Goal: Information Seeking & Learning: Learn about a topic

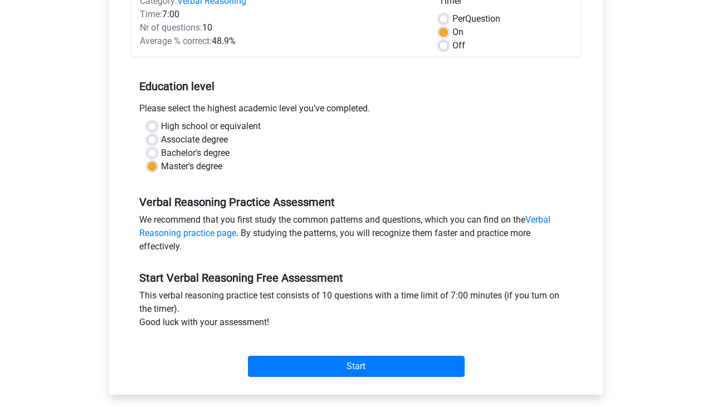
scroll to position [163, 0]
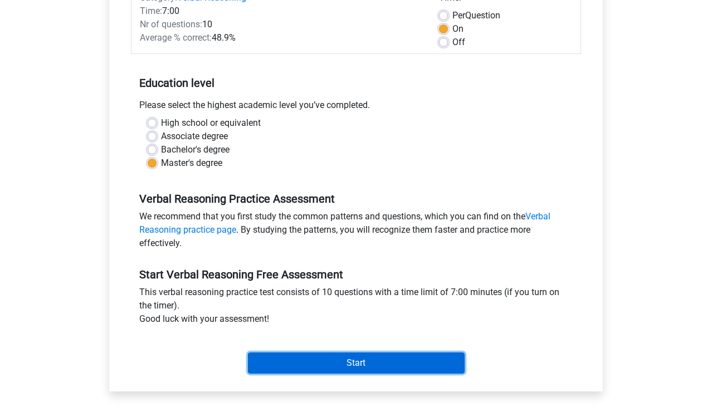
click at [322, 359] on input "Start" at bounding box center [356, 363] width 217 height 21
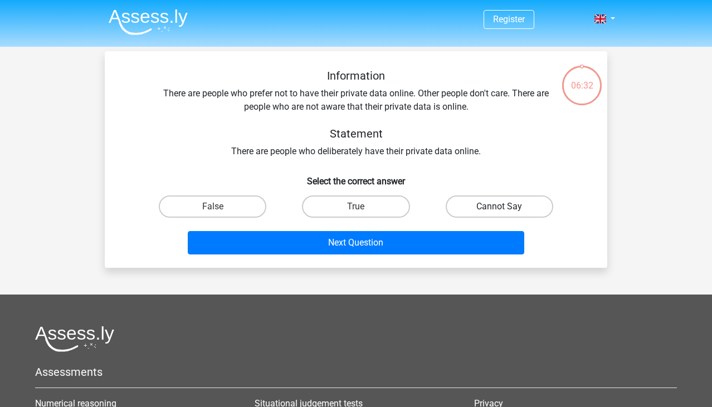
click at [459, 203] on label "Cannot Say" at bounding box center [500, 207] width 108 height 22
click at [499, 207] on input "Cannot Say" at bounding box center [502, 210] width 7 height 7
radio input "true"
click at [357, 208] on input "True" at bounding box center [359, 210] width 7 height 7
radio input "true"
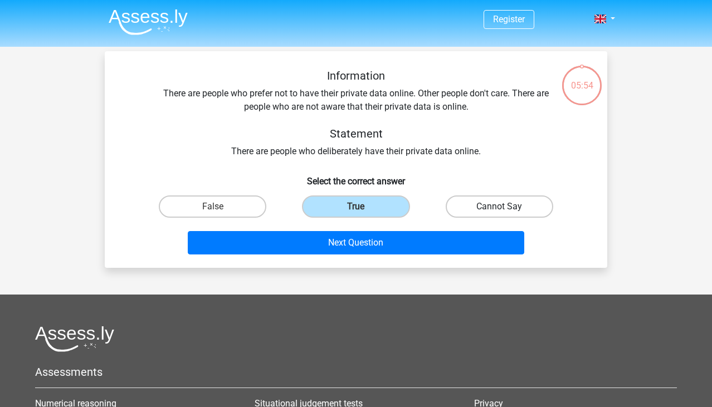
click at [489, 208] on label "Cannot Say" at bounding box center [500, 207] width 108 height 22
click at [499, 208] on input "Cannot Say" at bounding box center [502, 210] width 7 height 7
radio input "true"
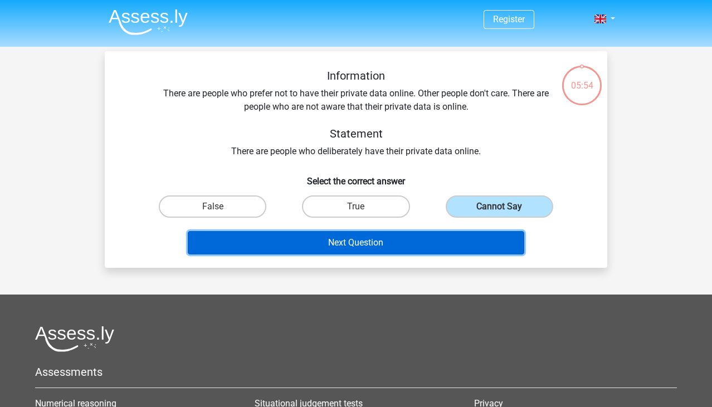
click at [420, 241] on button "Next Question" at bounding box center [356, 242] width 337 height 23
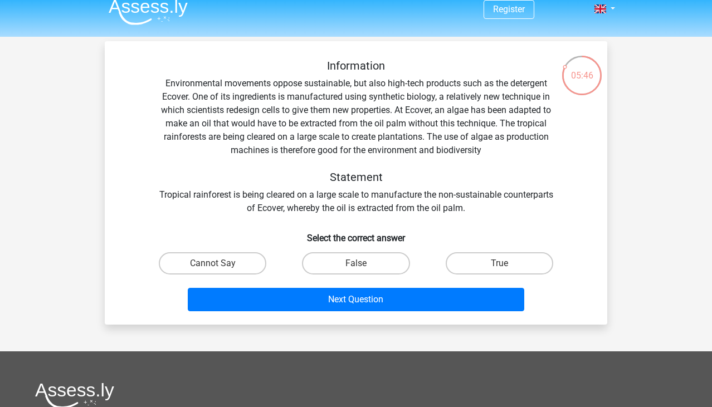
scroll to position [4, 0]
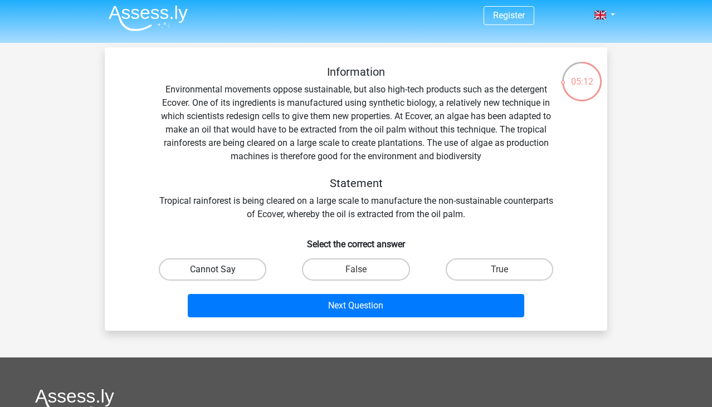
click at [234, 269] on label "Cannot Say" at bounding box center [213, 270] width 108 height 22
click at [220, 270] on input "Cannot Say" at bounding box center [216, 273] width 7 height 7
radio input "true"
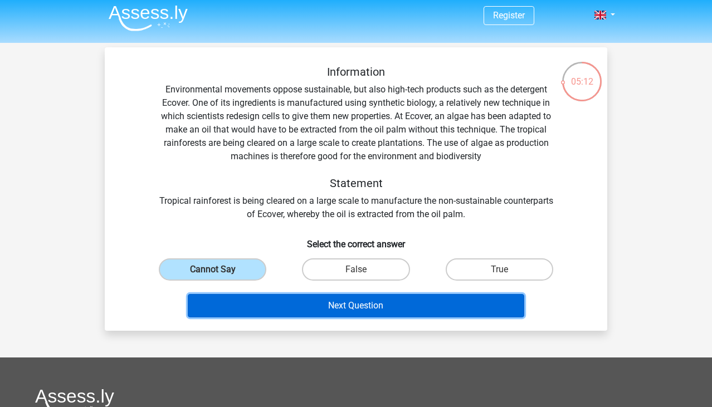
click at [278, 301] on button "Next Question" at bounding box center [356, 305] width 337 height 23
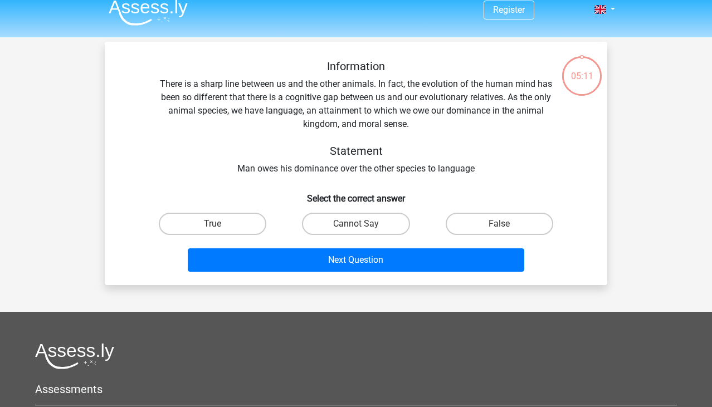
scroll to position [0, 0]
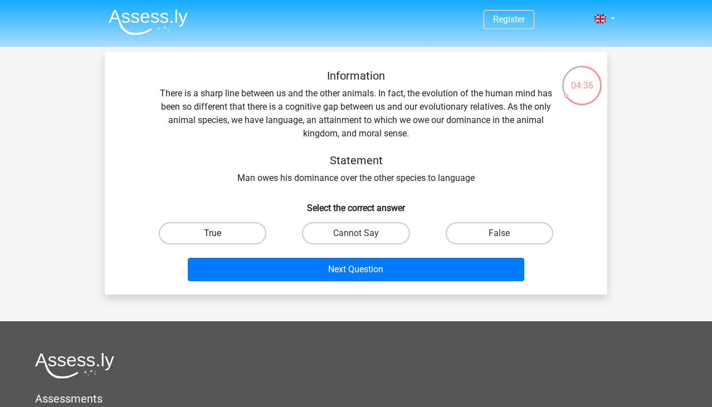
click at [232, 244] on label "True" at bounding box center [213, 233] width 108 height 22
click at [220, 241] on input "True" at bounding box center [216, 236] width 7 height 7
radio input "true"
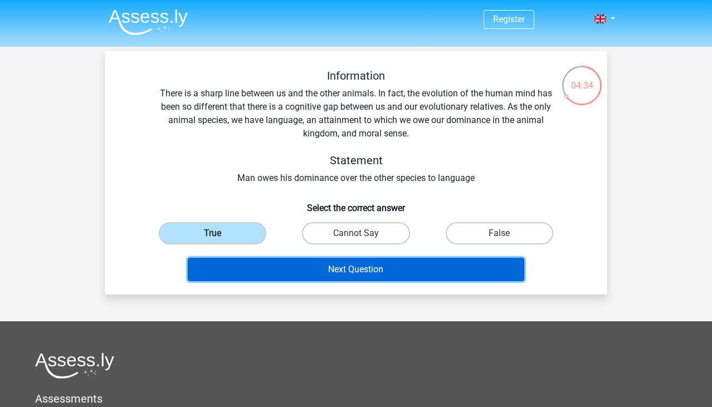
click at [281, 266] on button "Next Question" at bounding box center [356, 269] width 337 height 23
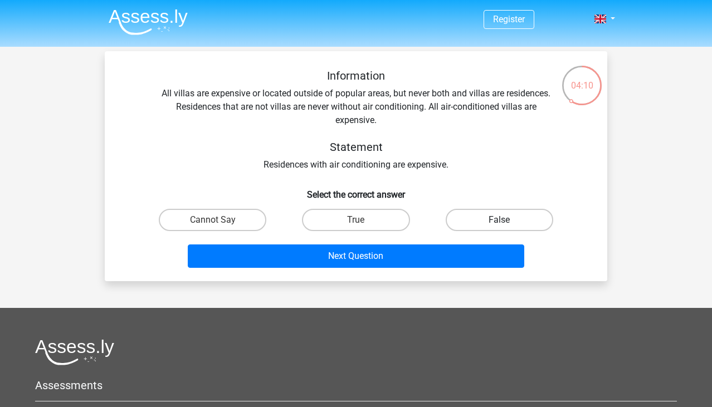
click at [459, 220] on label "False" at bounding box center [500, 220] width 108 height 22
click at [499, 220] on input "False" at bounding box center [502, 223] width 7 height 7
radio input "true"
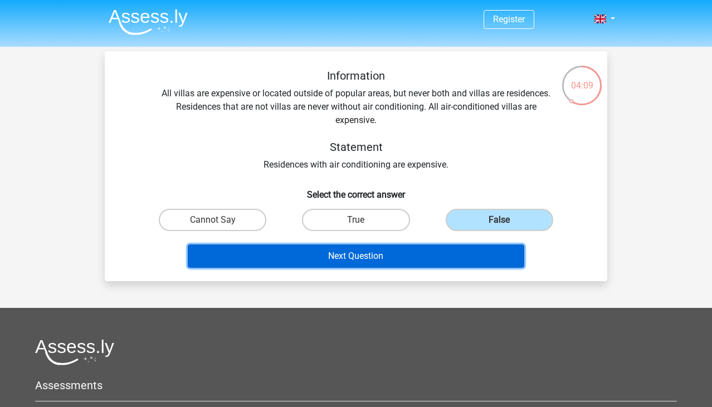
click at [461, 249] on button "Next Question" at bounding box center [356, 256] width 337 height 23
